Goal: Find contact information: Obtain details needed to contact an individual or organization

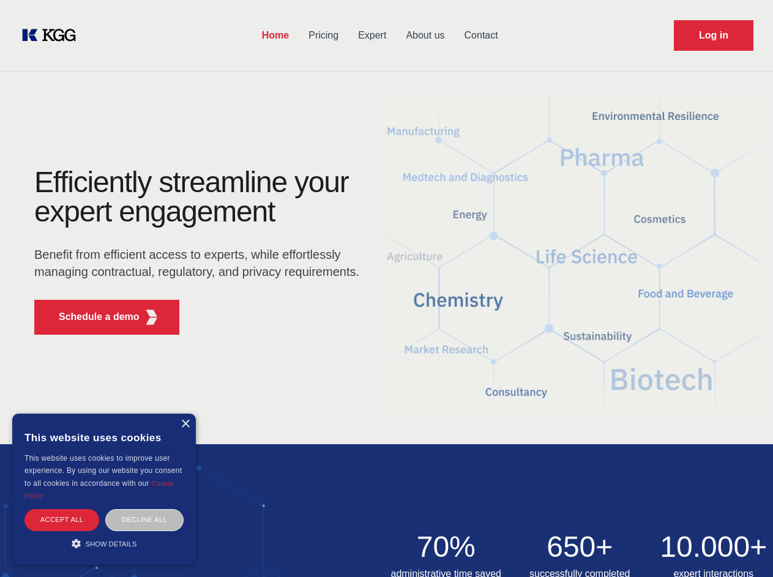
click at [386, 288] on div "Efficiently streamline your expert engagement Benefit from efficient access to …" at bounding box center [201, 256] width 372 height 177
click at [92, 317] on p "Schedule a demo" at bounding box center [99, 317] width 81 height 15
click at [185, 424] on div "×" at bounding box center [185, 424] width 9 height 9
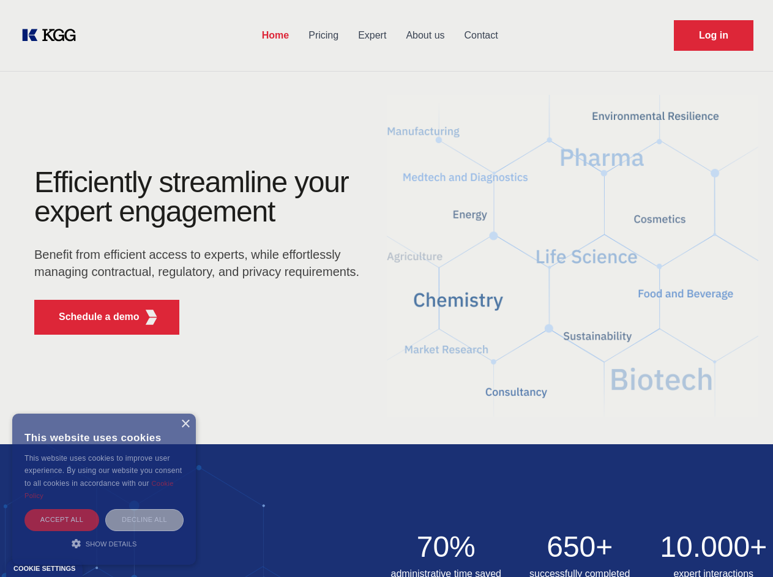
click at [62, 520] on div "Accept all" at bounding box center [61, 519] width 75 height 21
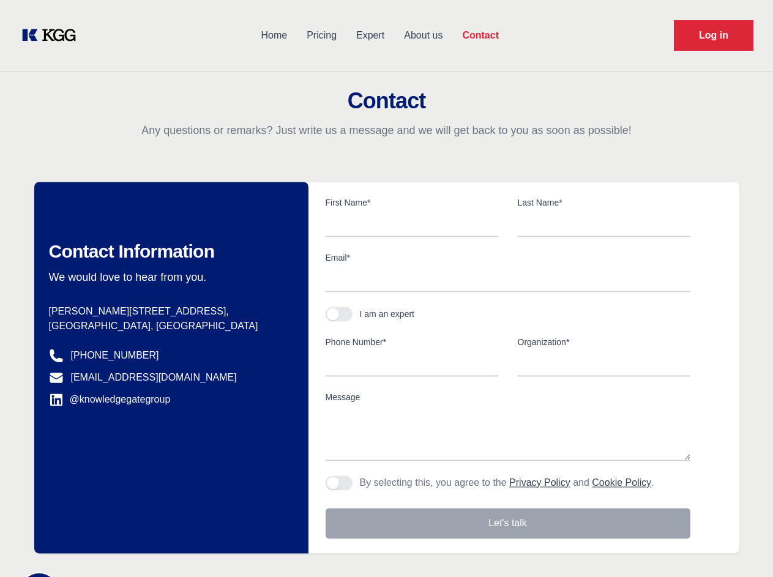
click at [104, 543] on div "Contact Information We would love to hear from you. Postal address [PERSON_NAME…" at bounding box center [171, 367] width 274 height 371
